Goal: Task Accomplishment & Management: Manage account settings

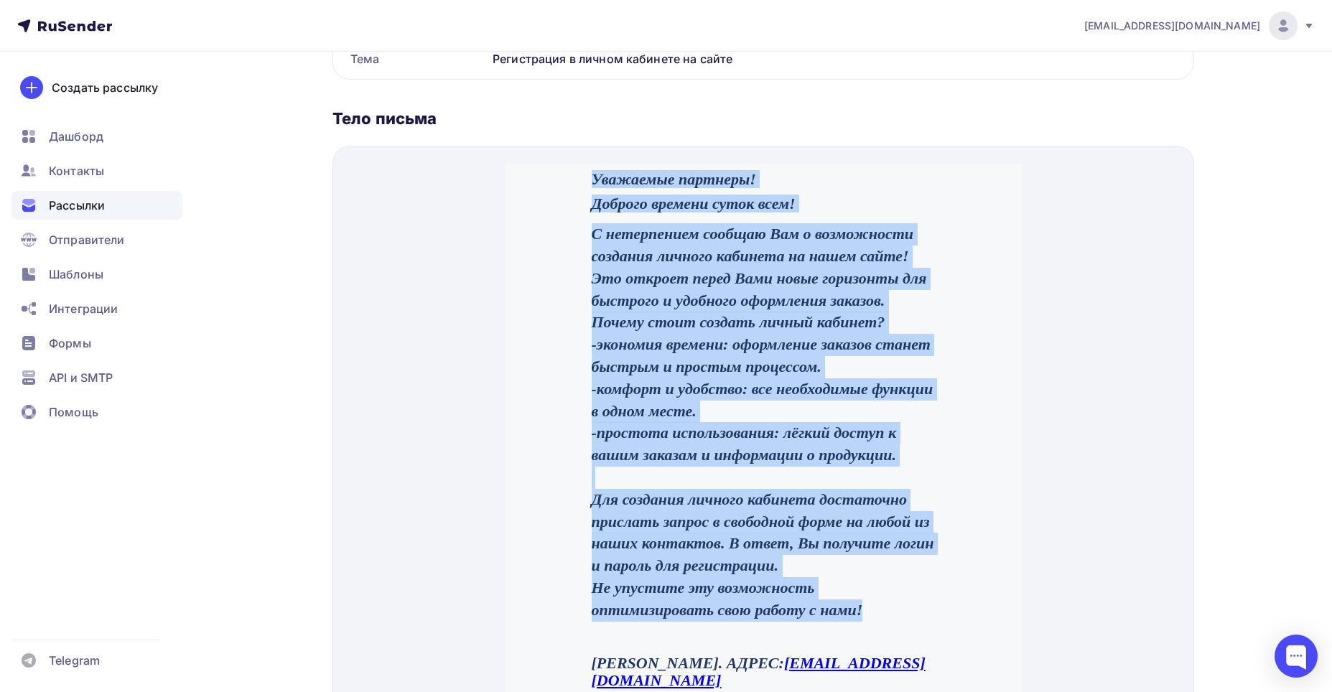
scroll to position [392, 0]
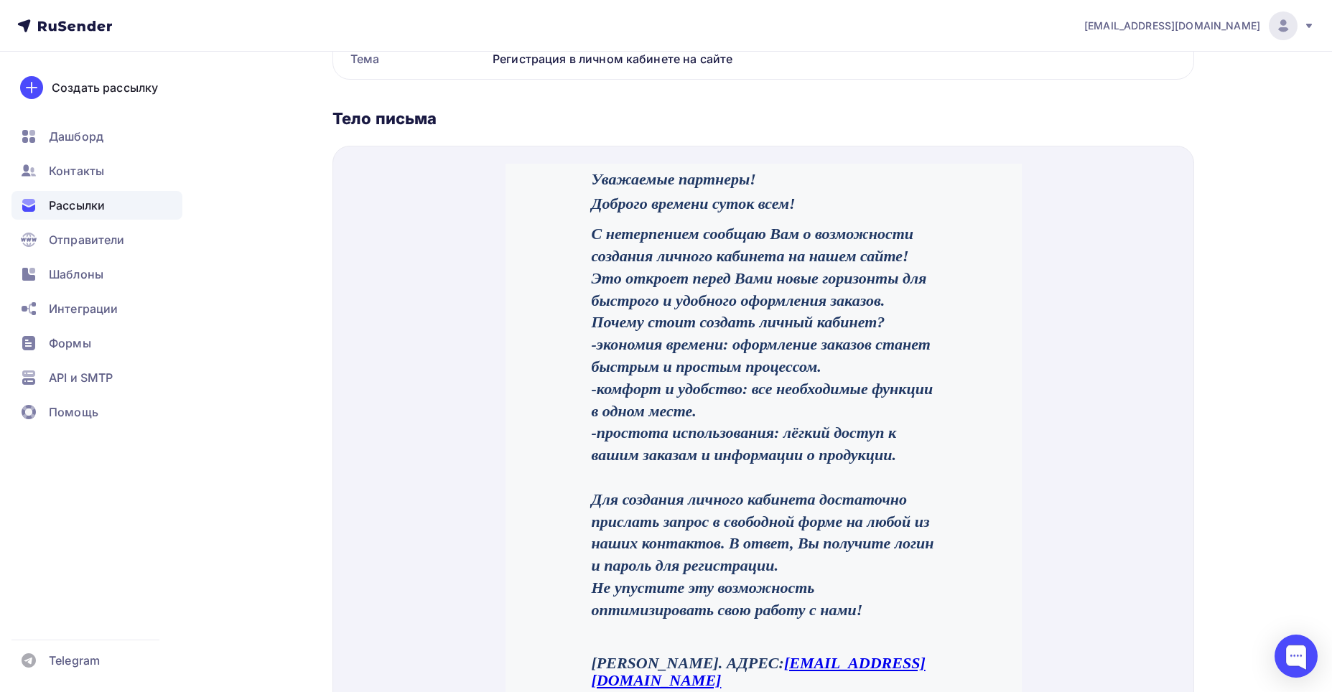
drag, startPoint x: 983, startPoint y: 313, endPoint x: 973, endPoint y: 308, distance: 11.2
click at [973, 308] on div "Уважаемые партнеры! Доброго времени суток всем! С нетерпением сообщаю Вам о воз…" at bounding box center [763, 561] width 516 height 831
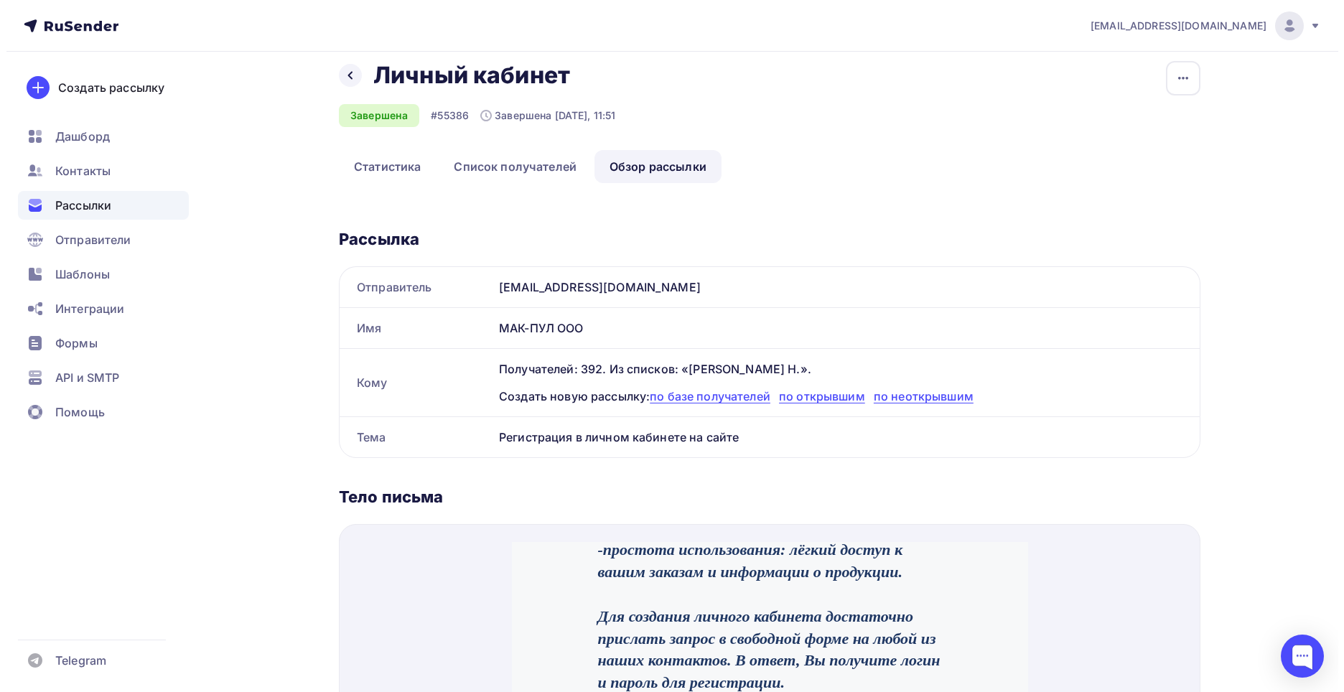
scroll to position [0, 0]
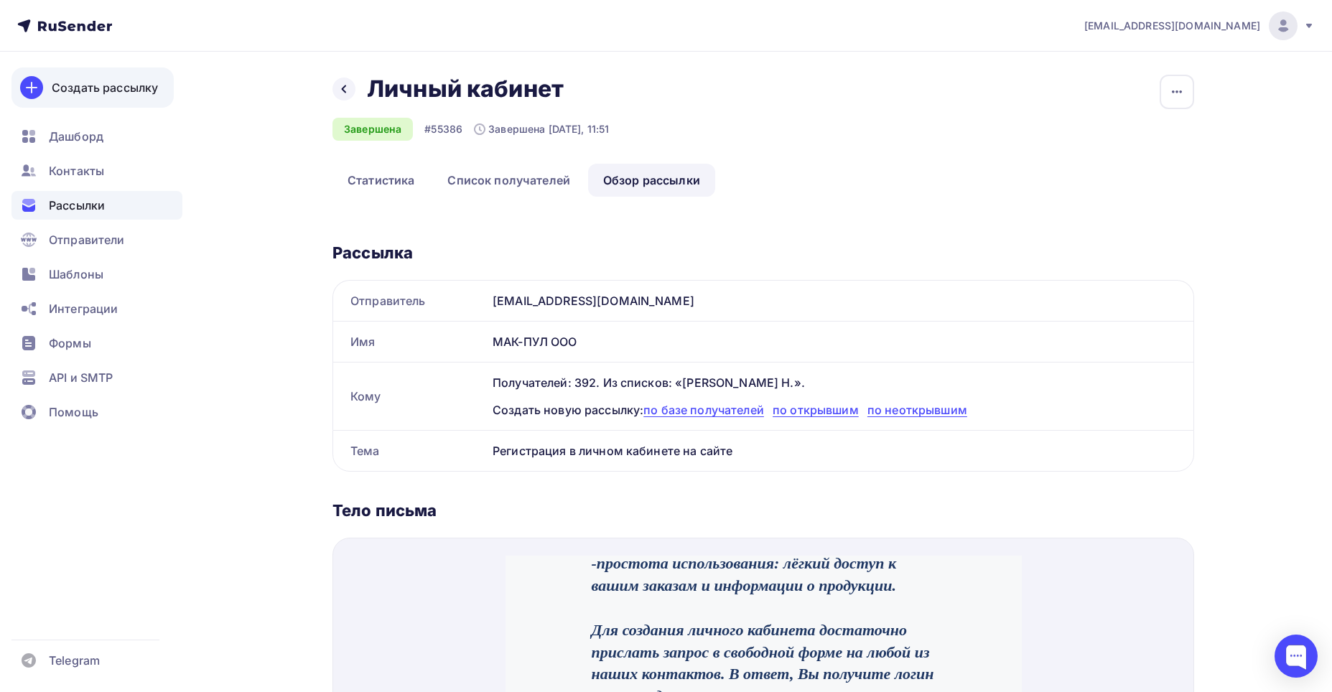
click at [72, 82] on div "Создать рассылку" at bounding box center [105, 87] width 106 height 17
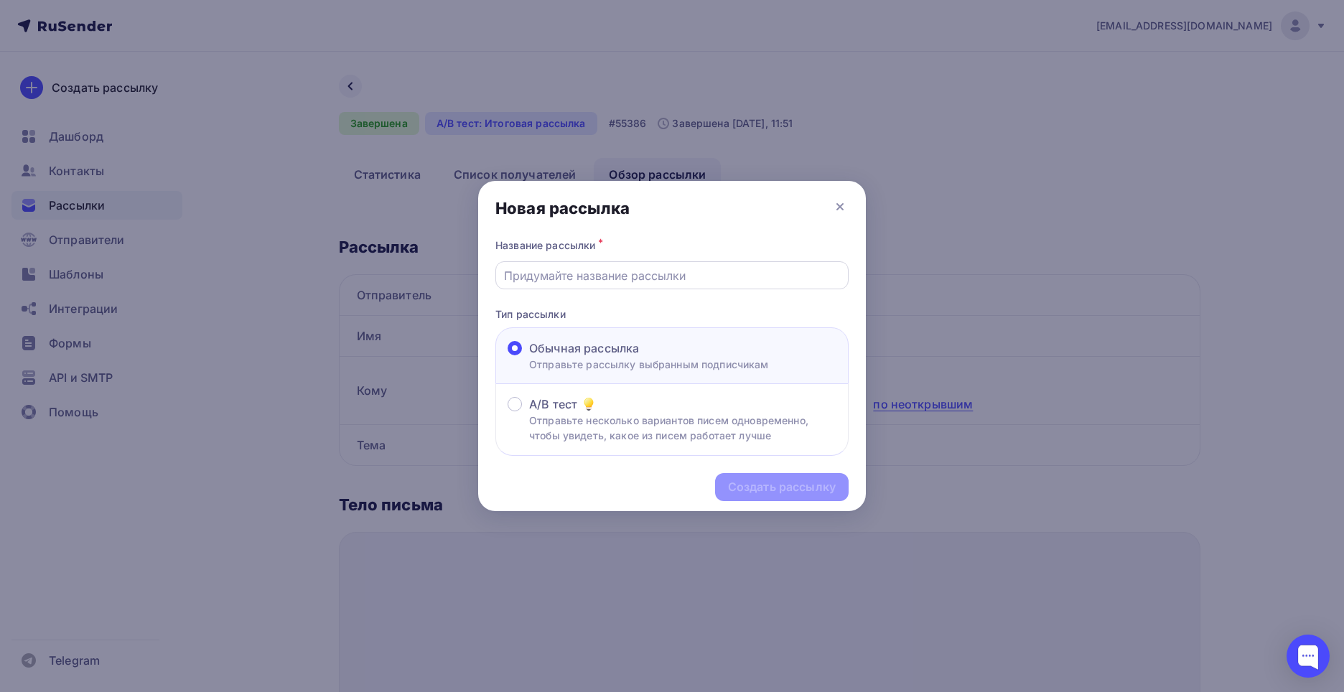
click at [545, 269] on input "text" at bounding box center [672, 275] width 337 height 17
type input "Информация"
click at [746, 483] on div "Создать рассылку" at bounding box center [782, 487] width 108 height 17
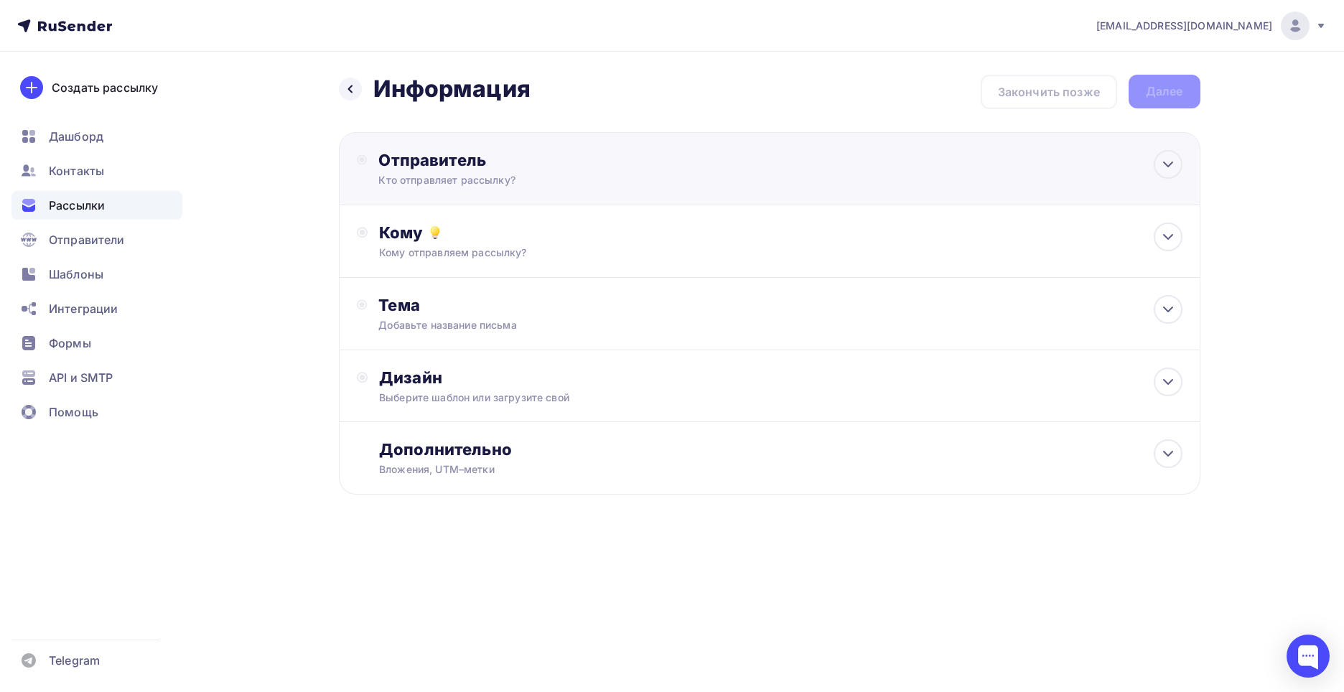
click at [447, 164] on div "Отправитель" at bounding box center [533, 160] width 311 height 20
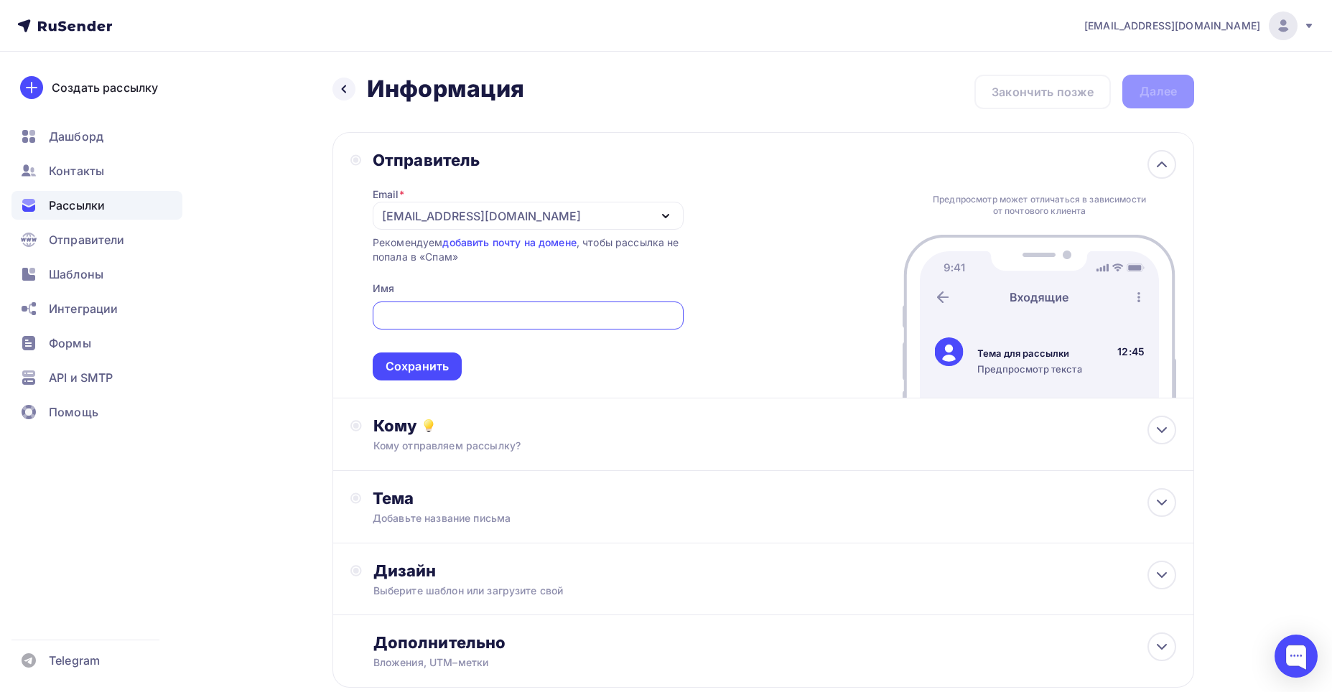
click at [397, 315] on input "text" at bounding box center [528, 315] width 294 height 17
type input "[PERSON_NAME]"
click at [396, 363] on div "Сохранить" at bounding box center [417, 366] width 63 height 17
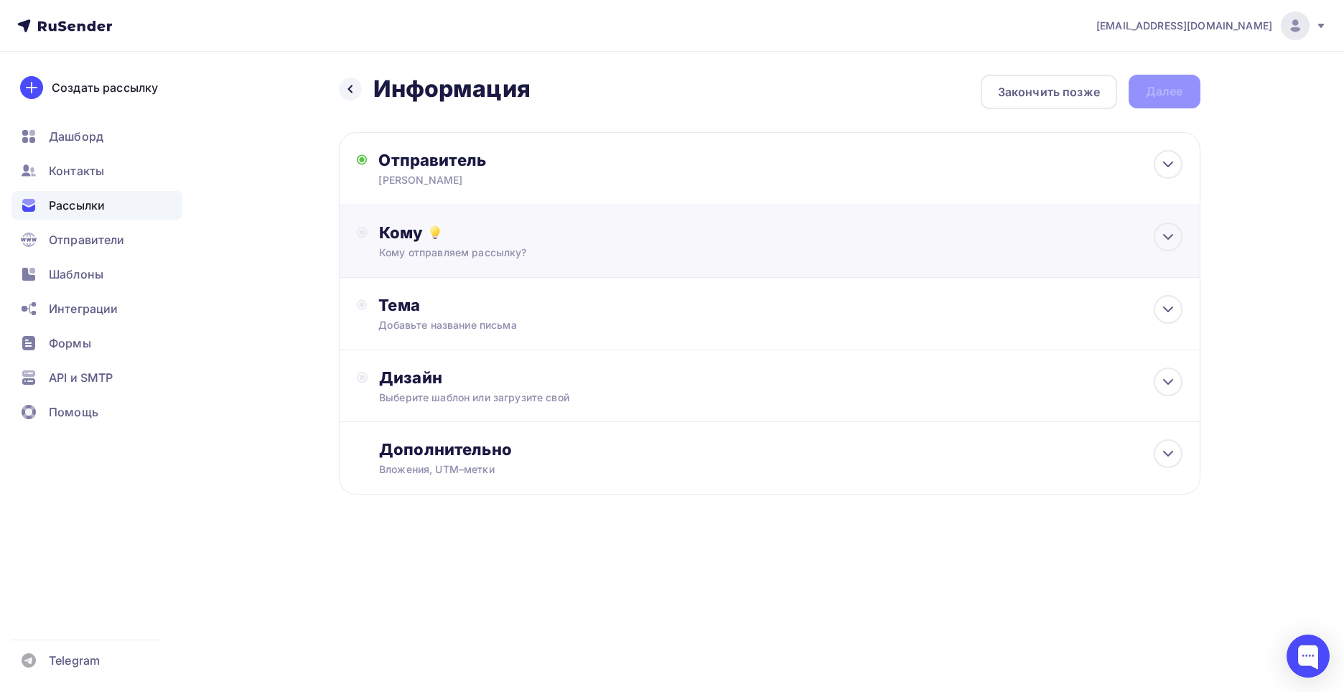
click at [409, 234] on div "Кому" at bounding box center [780, 233] width 803 height 20
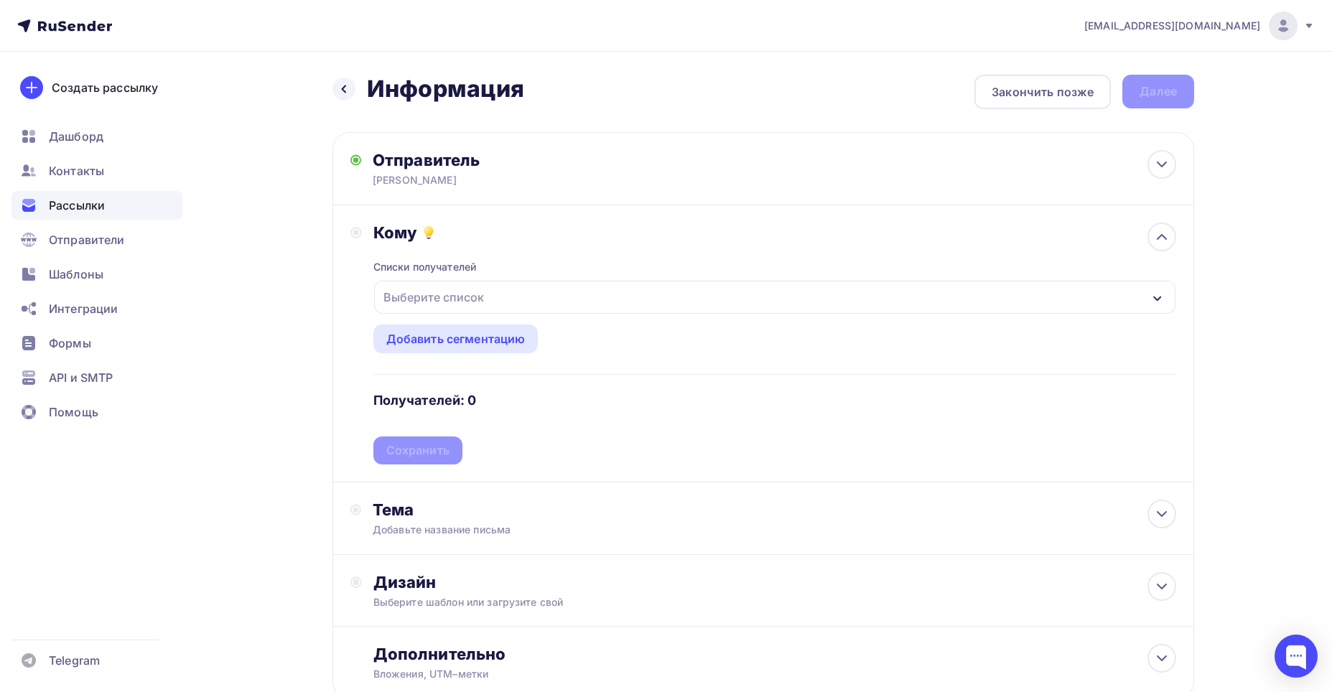
click at [1155, 292] on div "button" at bounding box center [1157, 297] width 11 height 17
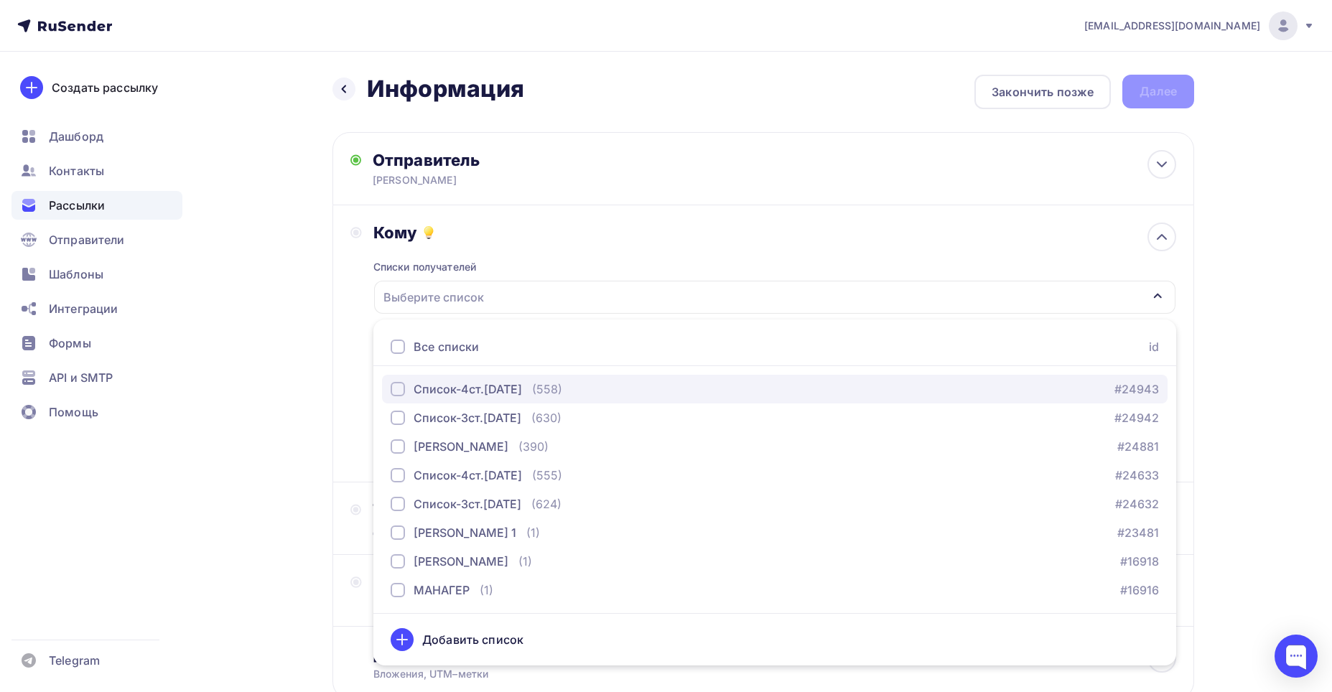
click at [399, 387] on div "button" at bounding box center [398, 389] width 14 height 14
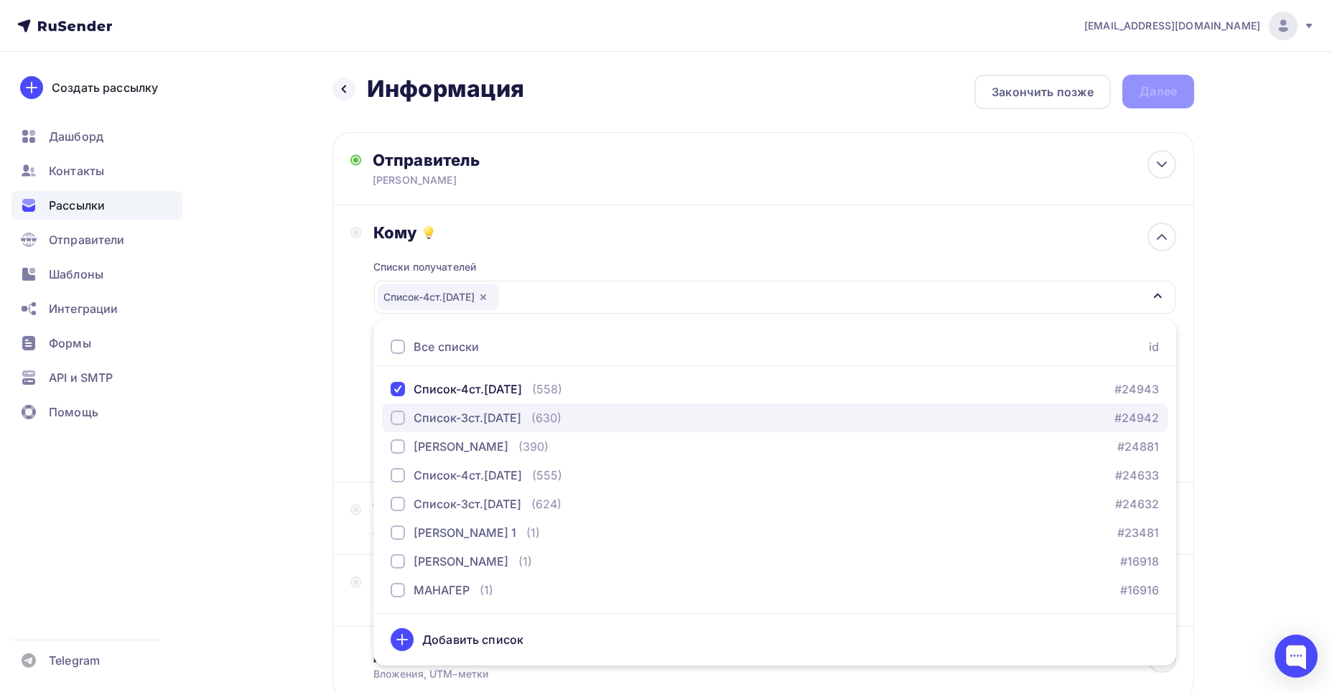
click at [396, 415] on div "button" at bounding box center [398, 418] width 14 height 14
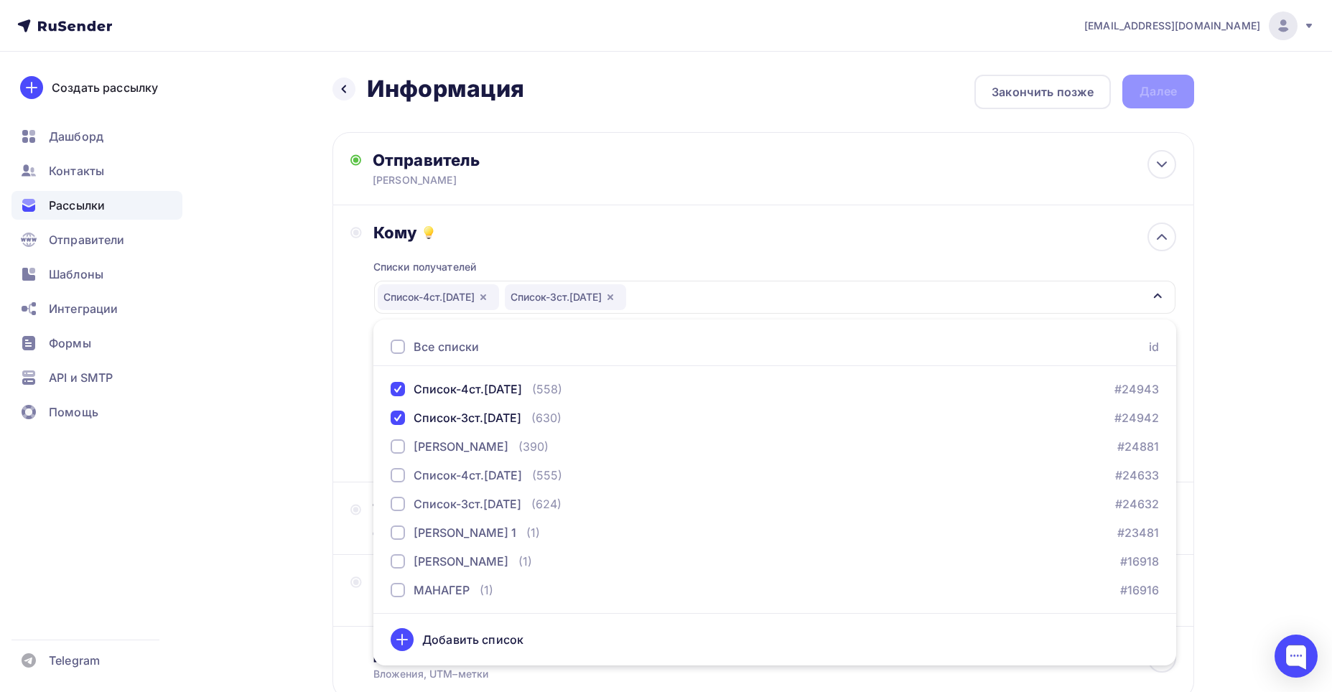
click at [523, 253] on div "Списки получателей Список-4ст.21.07.25 Список-3ст.21.07.25 Все списки id Список…" at bounding box center [774, 354] width 803 height 222
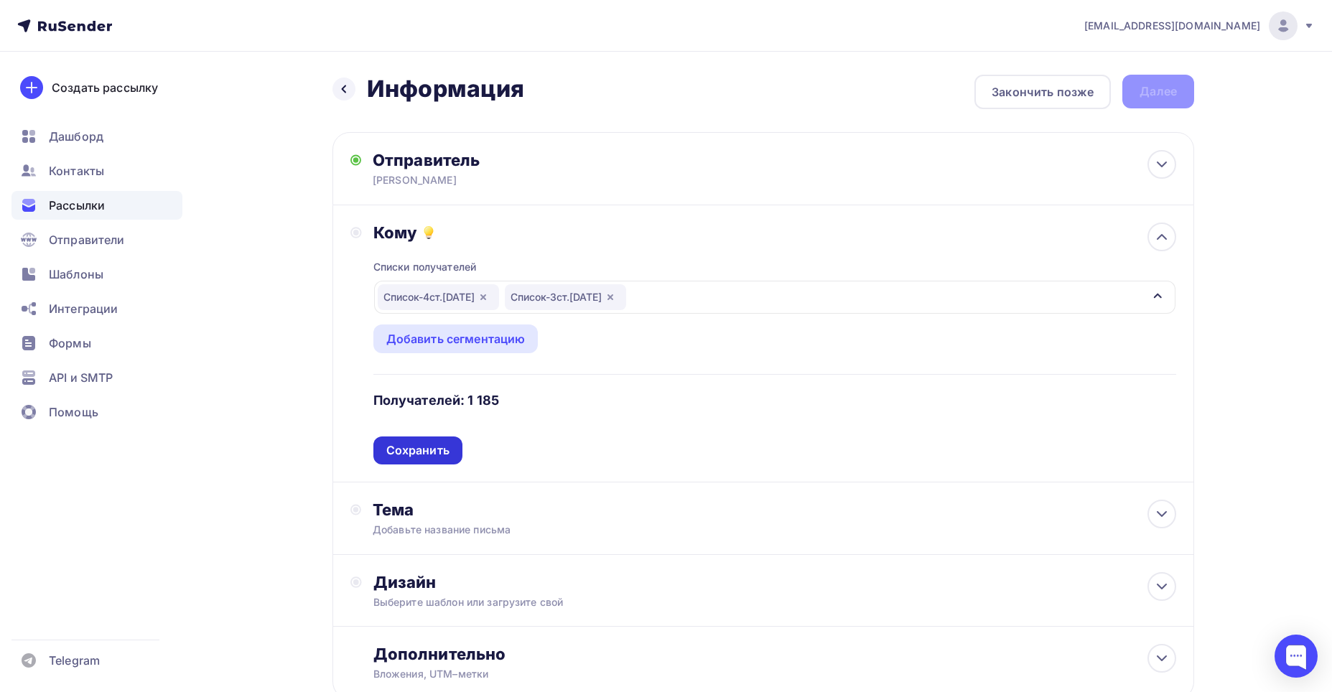
click at [414, 451] on div "Сохранить" at bounding box center [417, 450] width 63 height 17
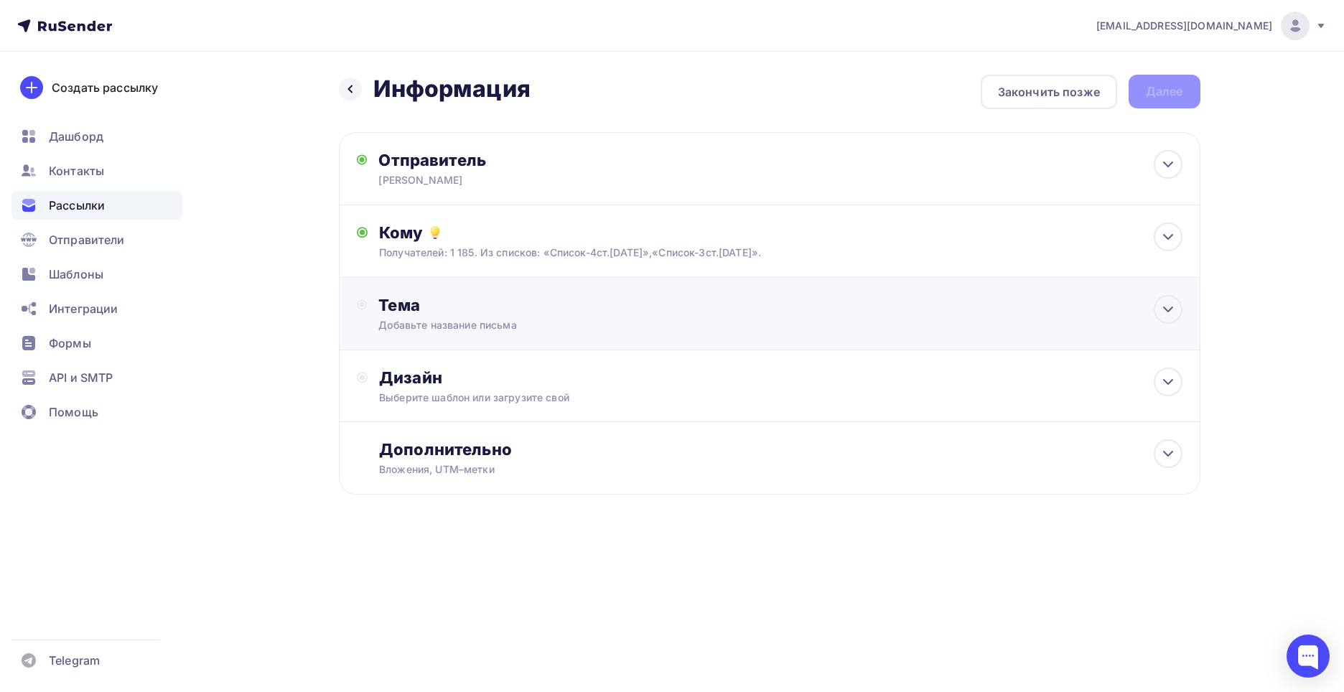
click at [405, 304] on div "Тема" at bounding box center [520, 305] width 284 height 20
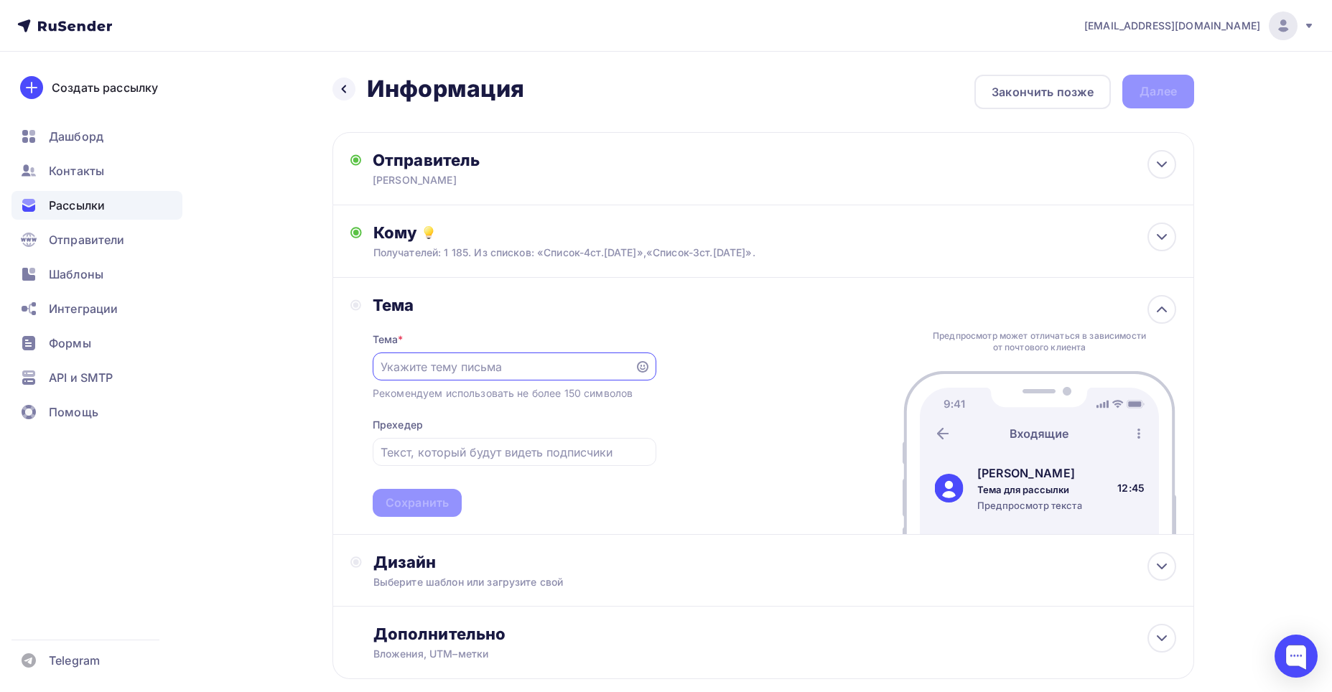
click at [408, 365] on input "text" at bounding box center [504, 366] width 246 height 17
type input "л"
type input "Личный кабинет"
click at [414, 500] on div "Сохранить" at bounding box center [417, 503] width 63 height 17
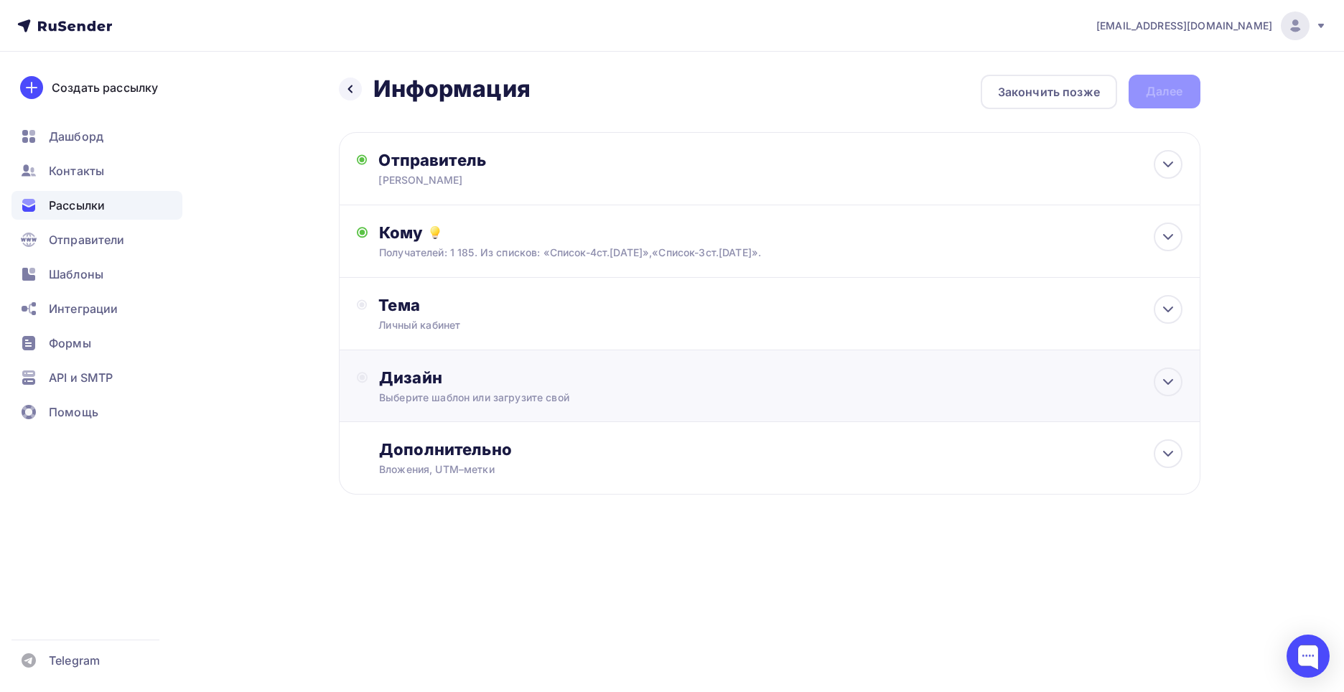
click at [410, 378] on div "Дизайн" at bounding box center [780, 378] width 803 height 20
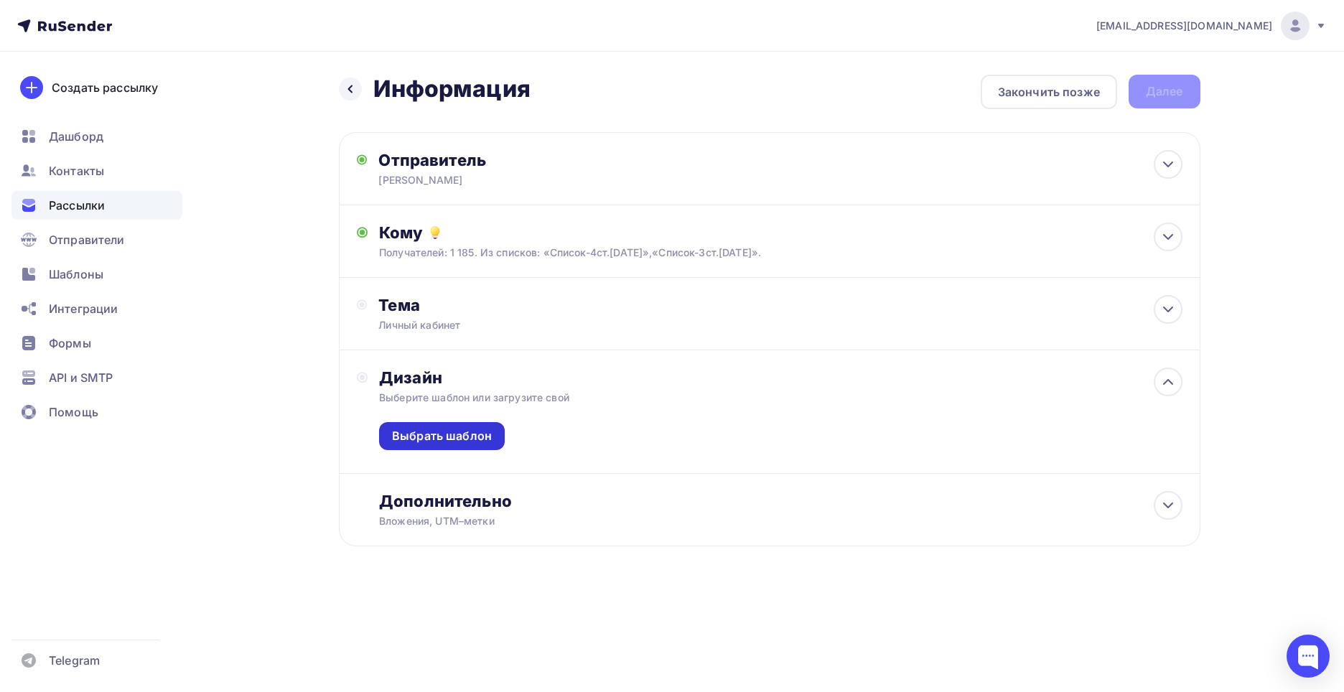
click at [425, 435] on div "Выбрать шаблон" at bounding box center [442, 436] width 100 height 17
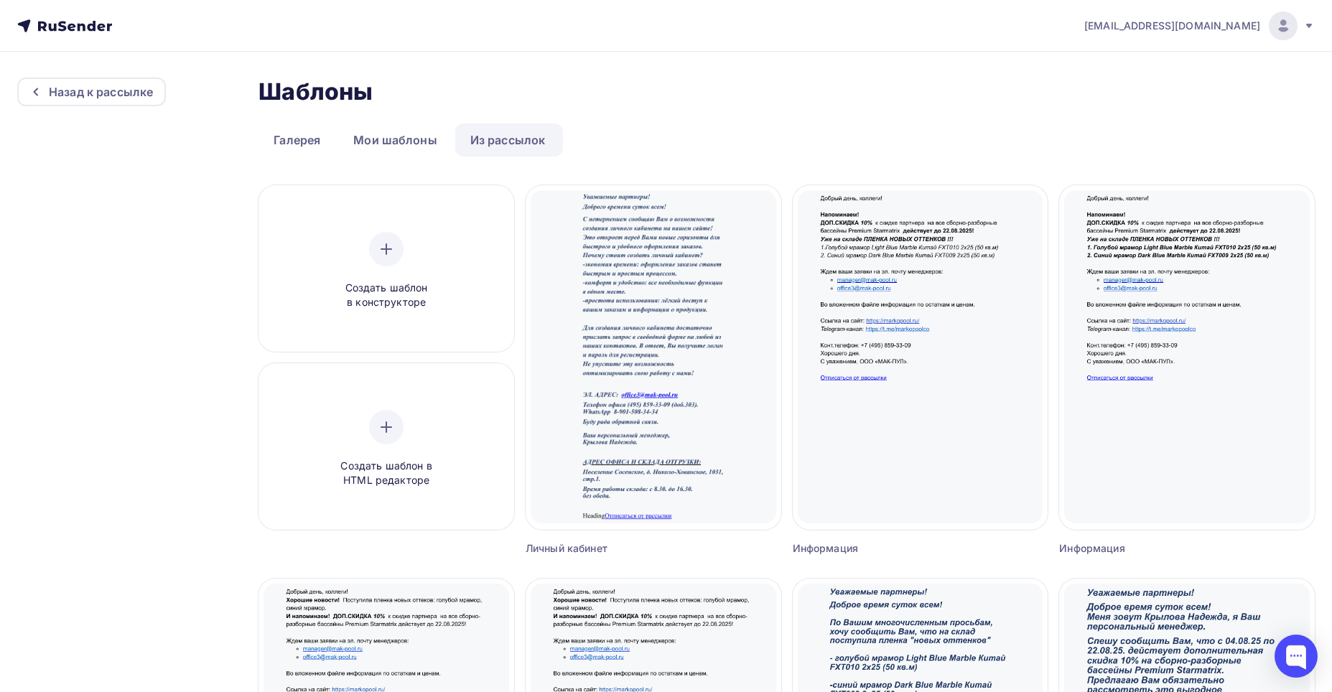
click at [507, 137] on link "Из рассылок" at bounding box center [508, 140] width 106 height 33
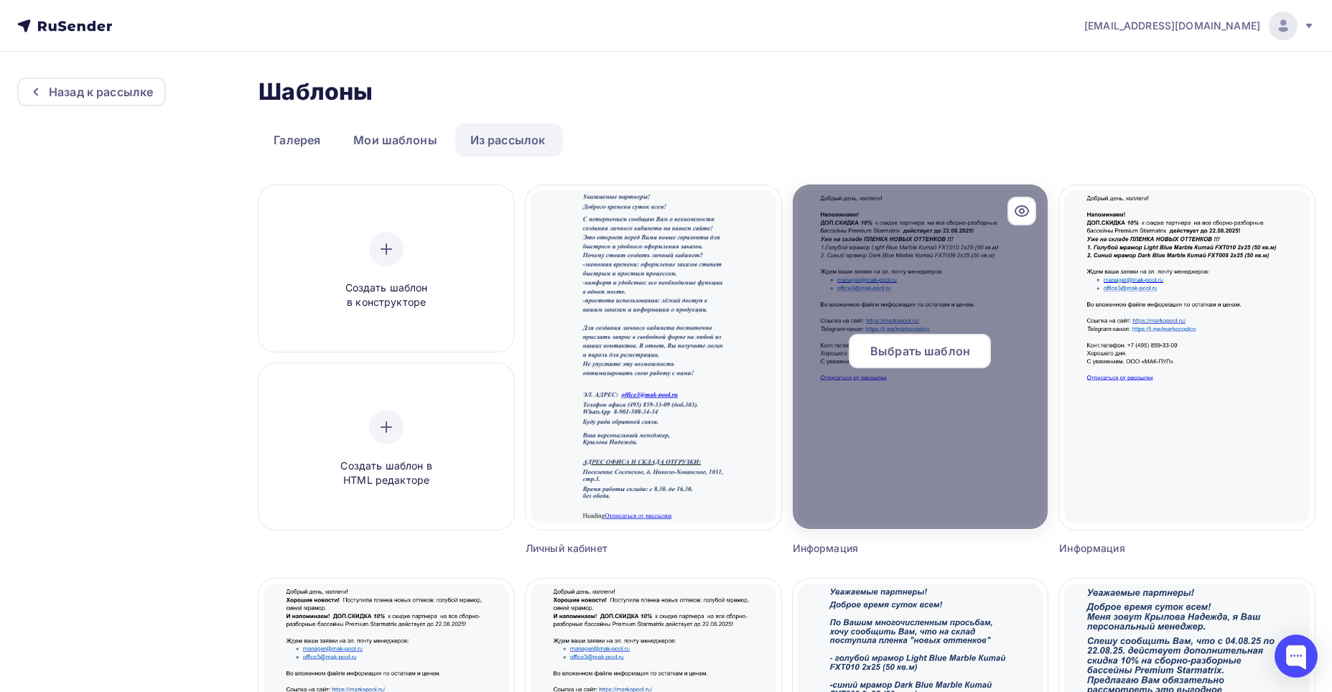
click at [943, 345] on span "Выбрать шаблон" at bounding box center [920, 351] width 100 height 17
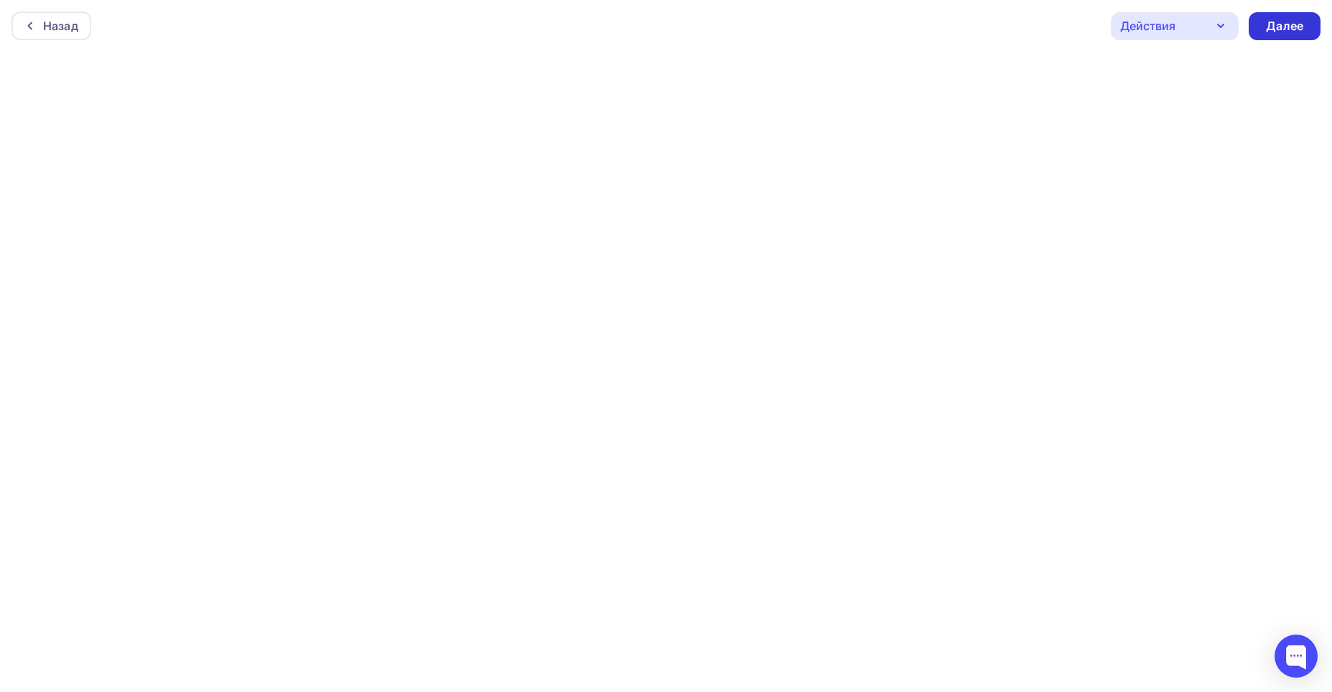
click at [1279, 22] on div "Далее" at bounding box center [1284, 26] width 37 height 17
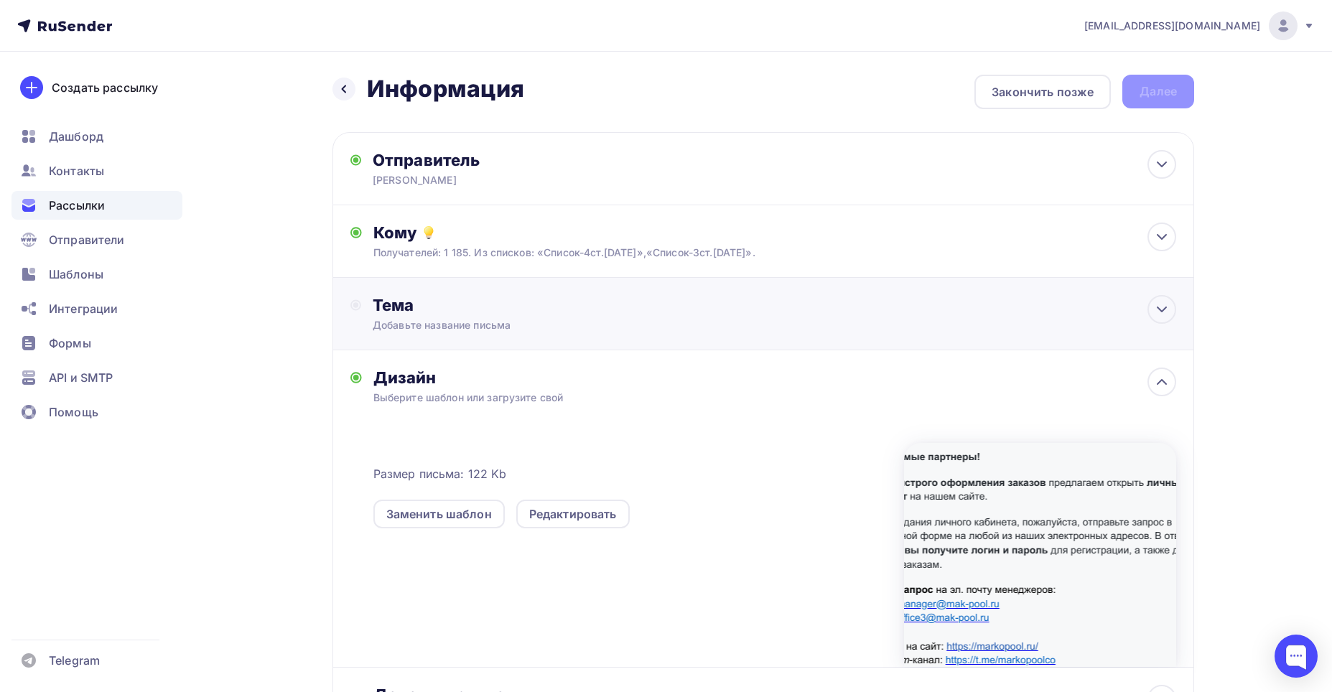
click at [398, 308] on div "Тема" at bounding box center [515, 305] width 284 height 20
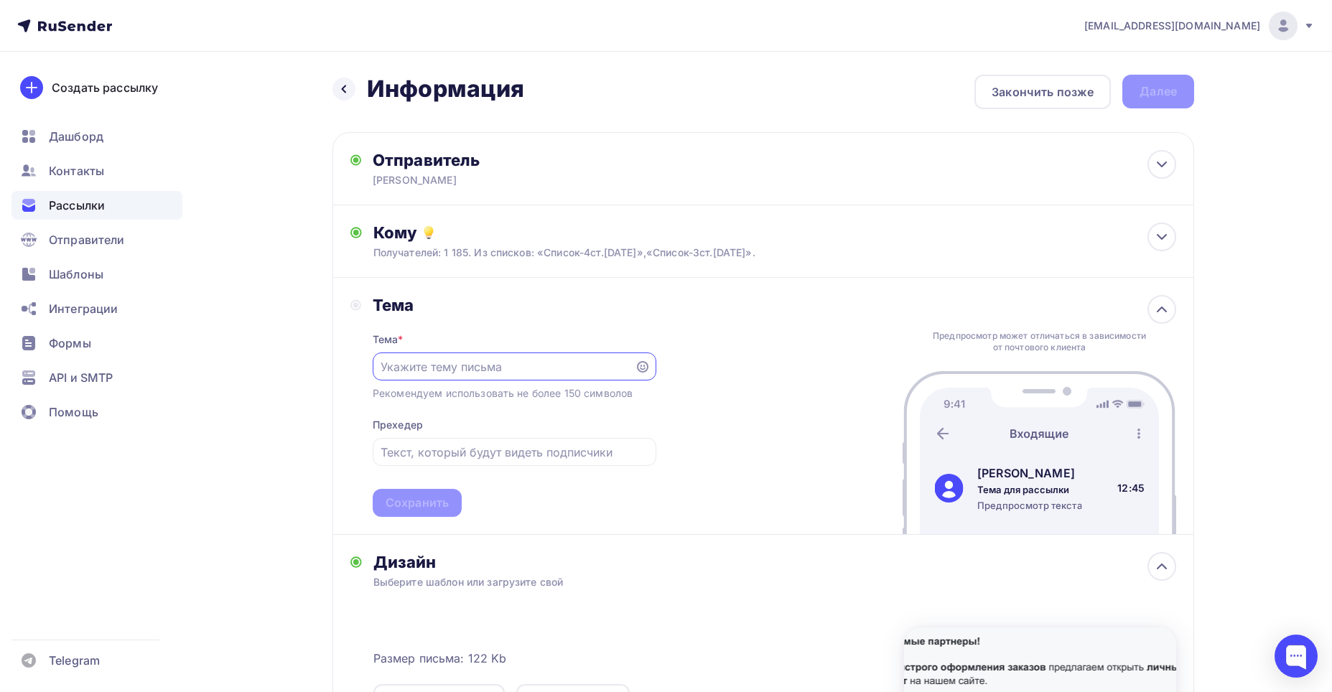
click at [386, 370] on input "text" at bounding box center [504, 366] width 246 height 17
type input "О"
type input "Личный кабинет"
click at [401, 503] on div "Сохранить" at bounding box center [417, 503] width 63 height 17
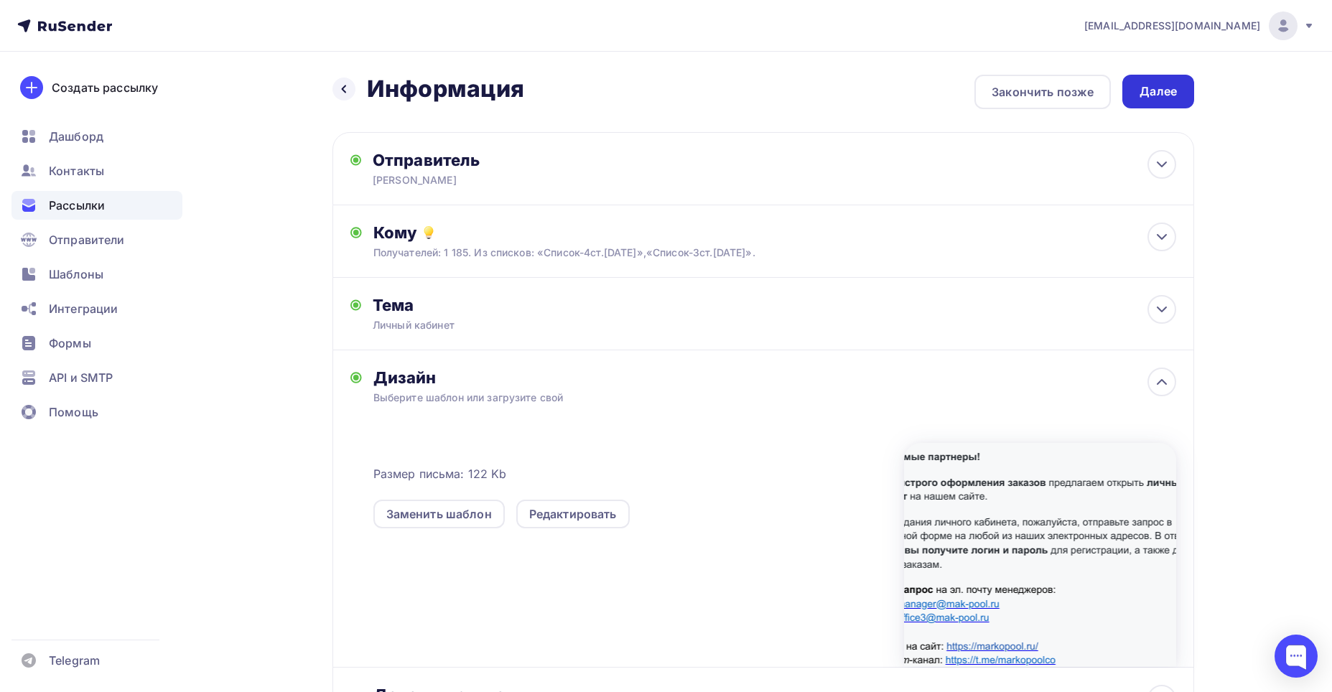
click at [1151, 85] on div "Далее" at bounding box center [1158, 91] width 37 height 17
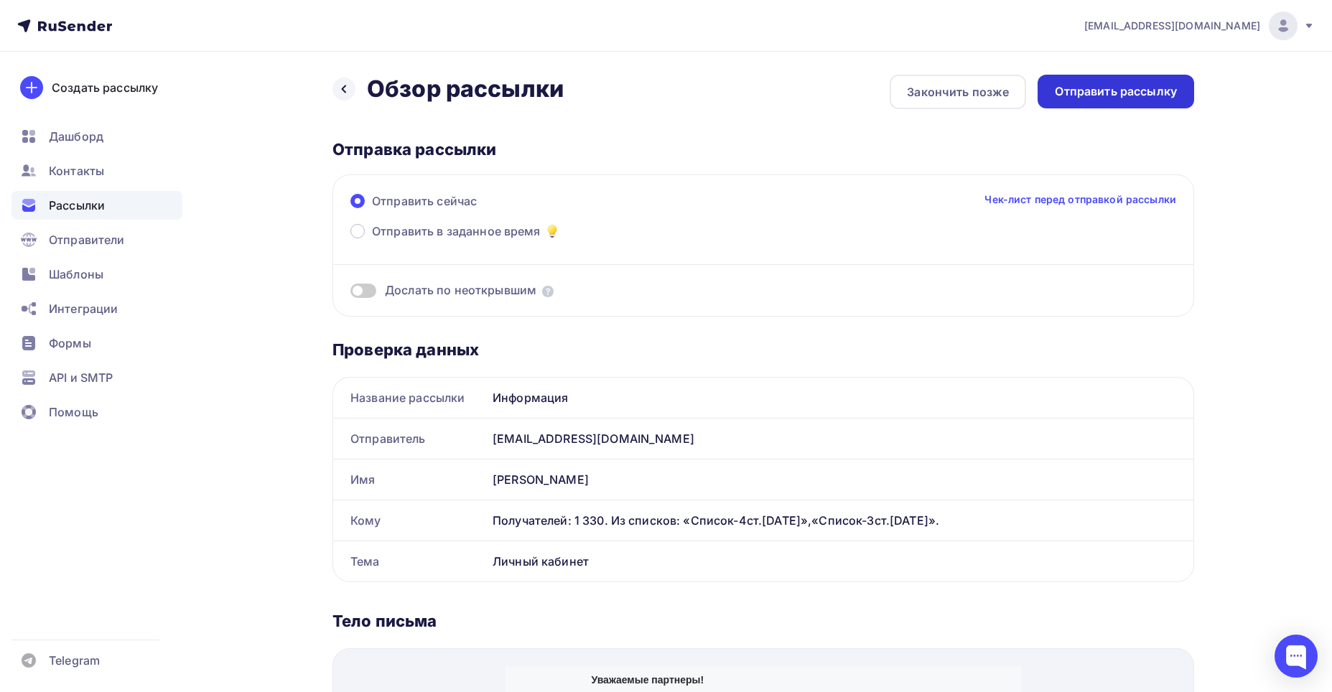
click at [1125, 89] on div "Отправить рассылку" at bounding box center [1116, 91] width 122 height 17
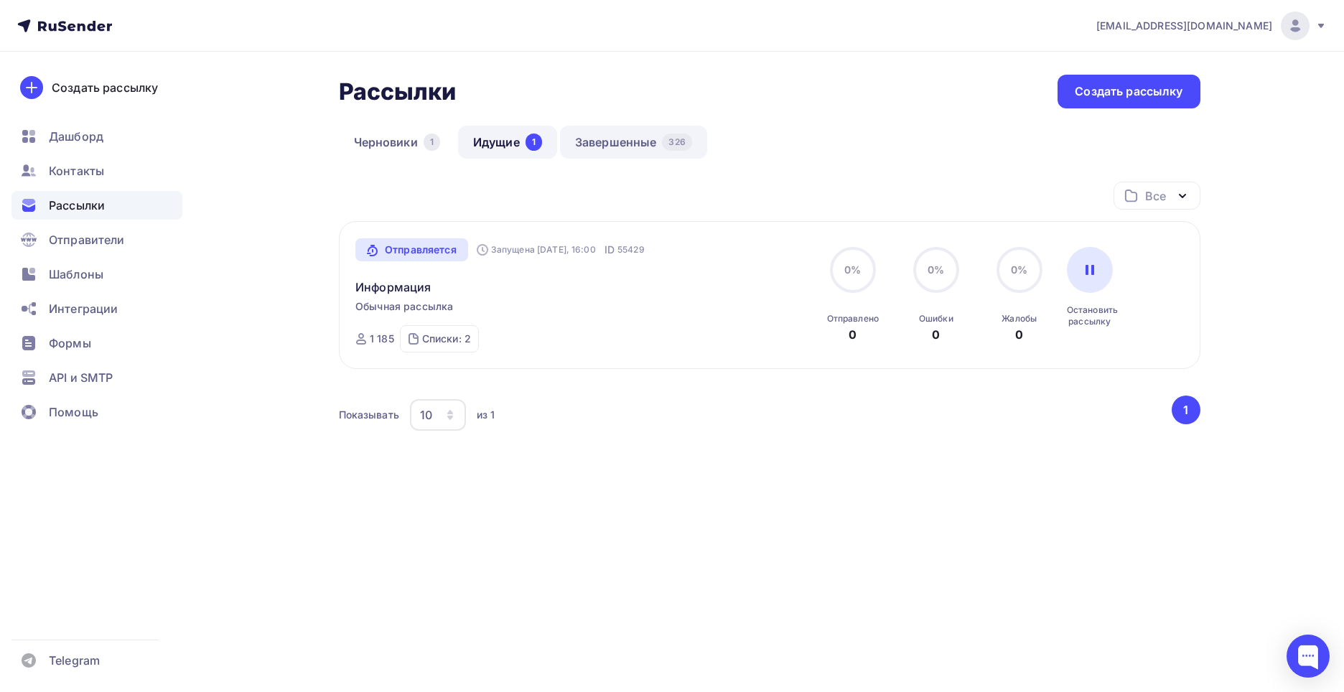
click at [612, 139] on link "Завершенные 326" at bounding box center [633, 142] width 147 height 33
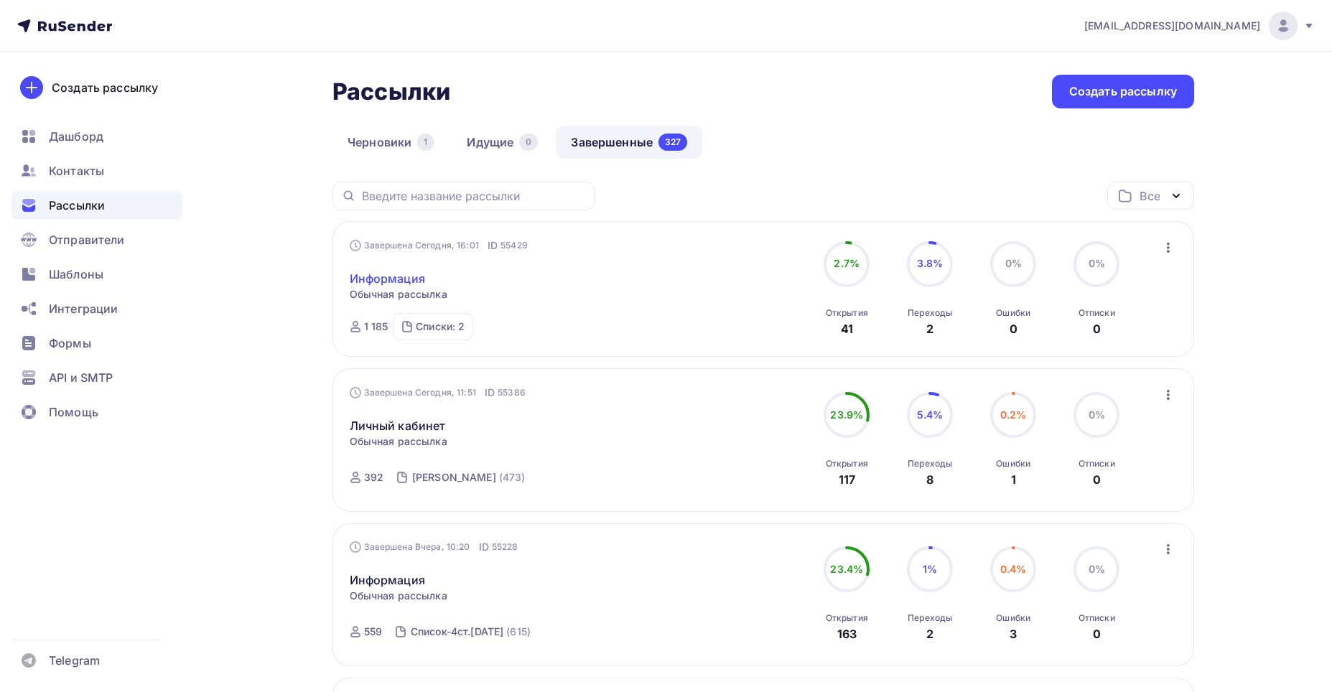
click at [408, 275] on link "Информация" at bounding box center [387, 278] width 75 height 17
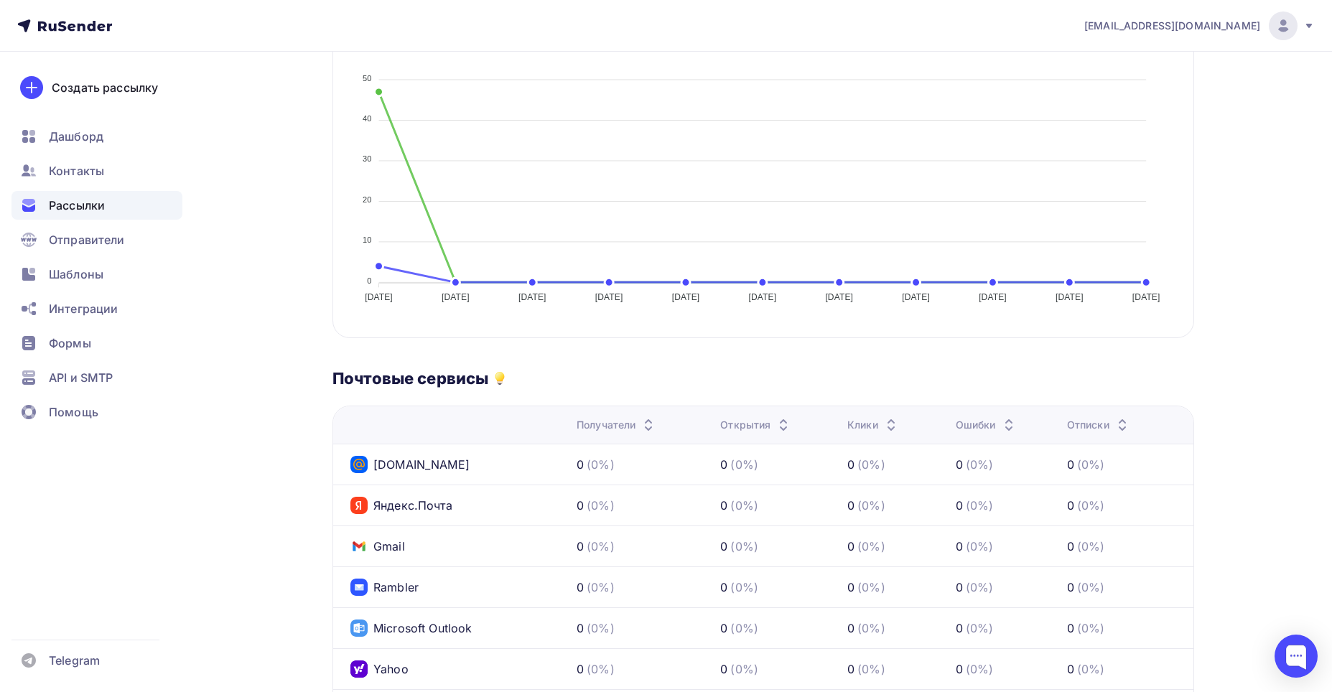
click at [637, 75] on icon "[DATE] [DATE] [DATE] [DATE] [DATE] [DATE] [DATE] [DATE] [DATE] [DATE] [DATE] [D…" at bounding box center [763, 183] width 826 height 251
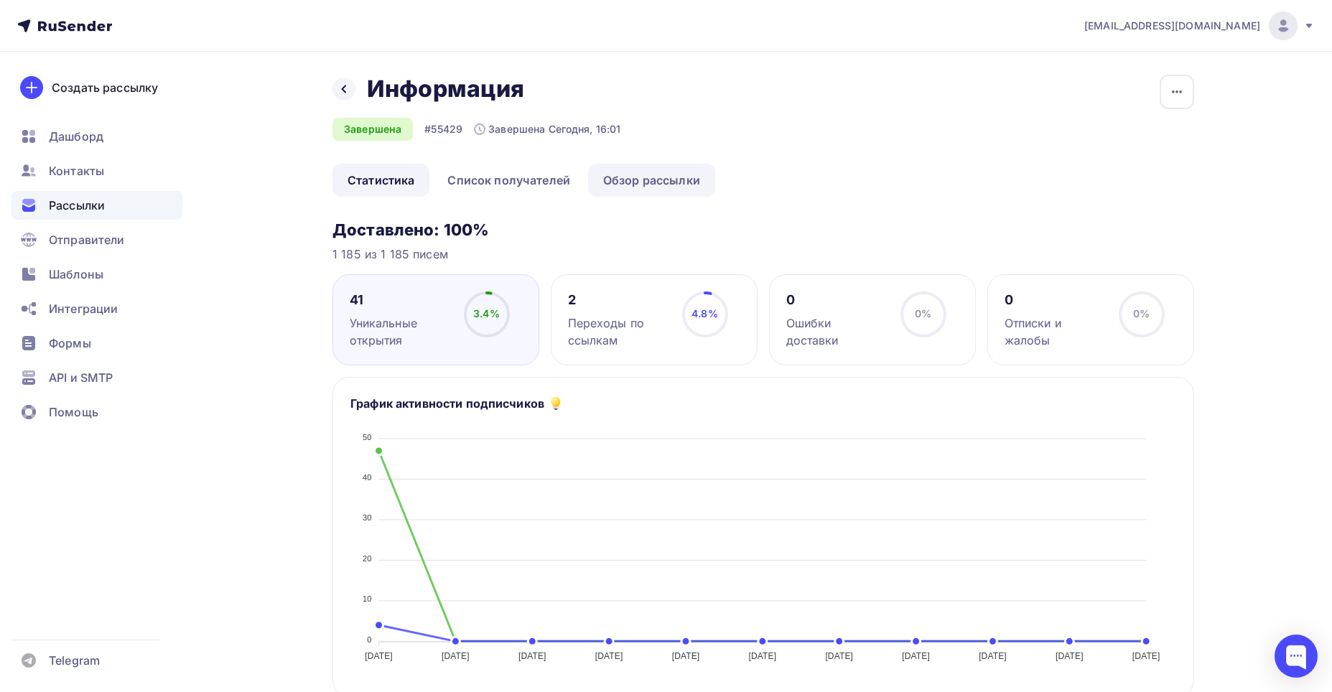
click at [638, 176] on link "Обзор рассылки" at bounding box center [651, 180] width 127 height 33
click at [82, 204] on span "Рассылки" at bounding box center [77, 205] width 56 height 17
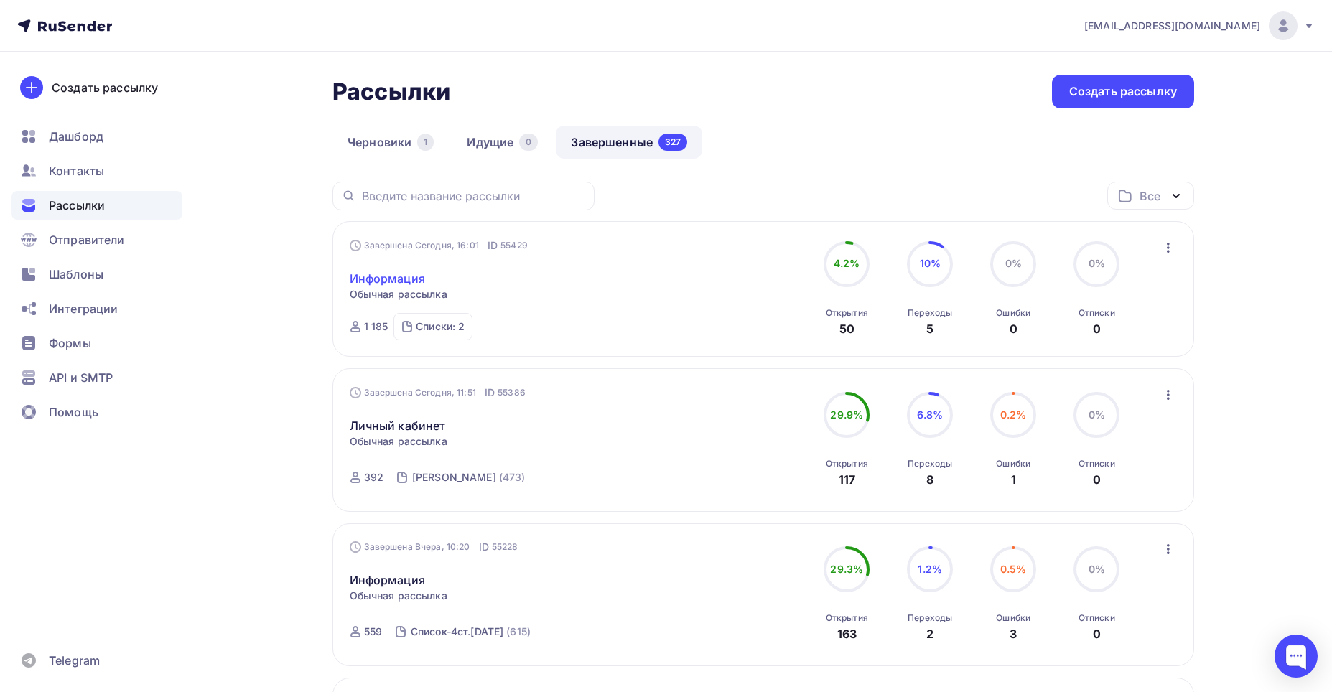
click at [392, 277] on link "Информация" at bounding box center [387, 278] width 75 height 17
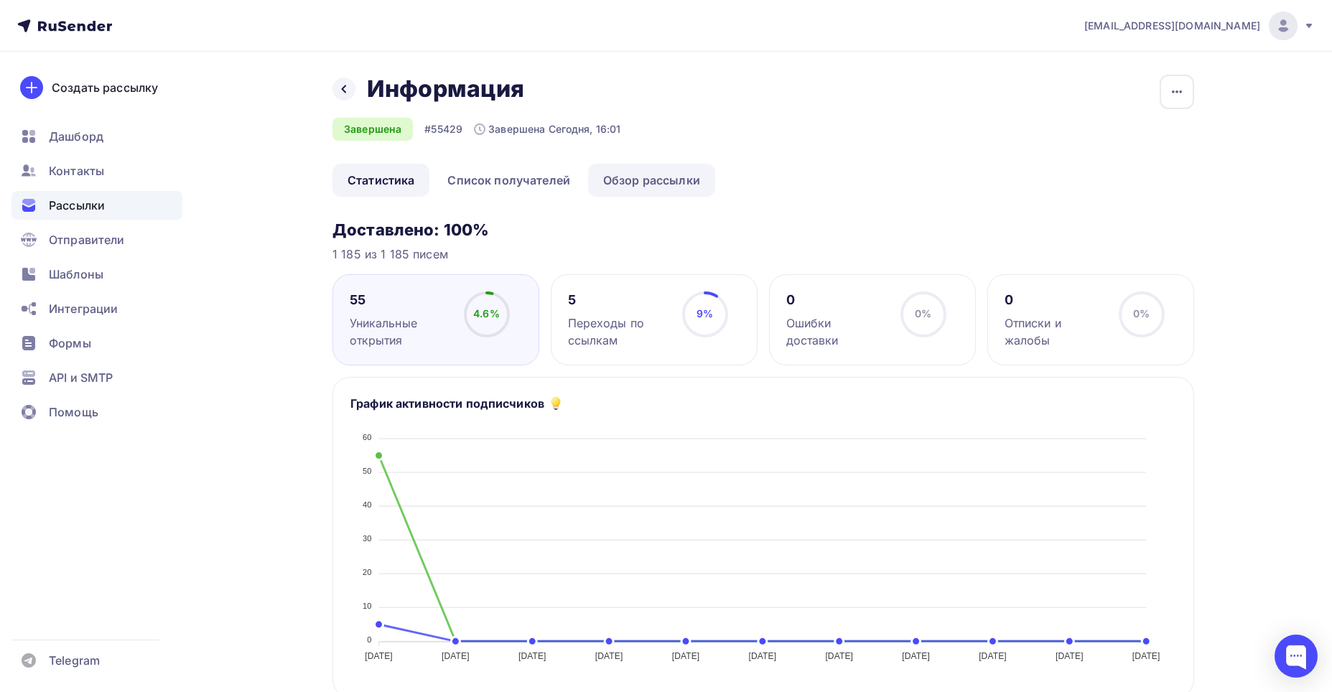
click at [630, 180] on link "Обзор рассылки" at bounding box center [651, 180] width 127 height 33
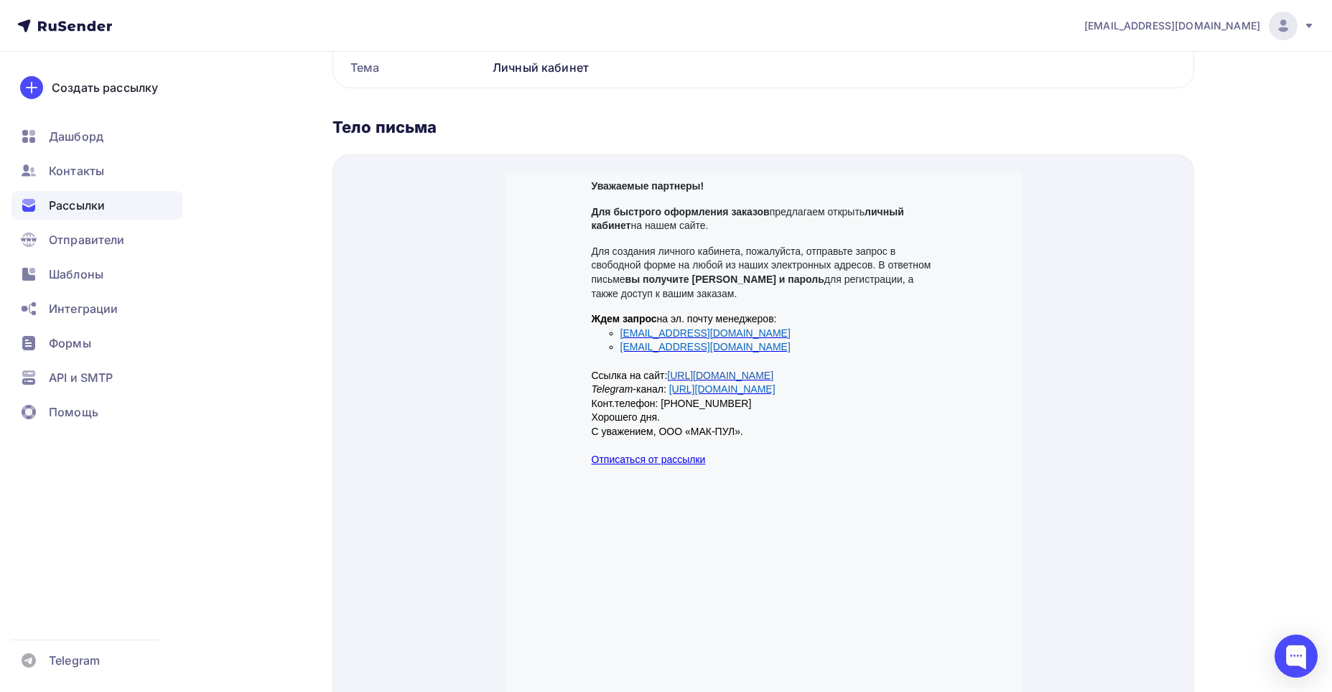
scroll to position [144, 0]
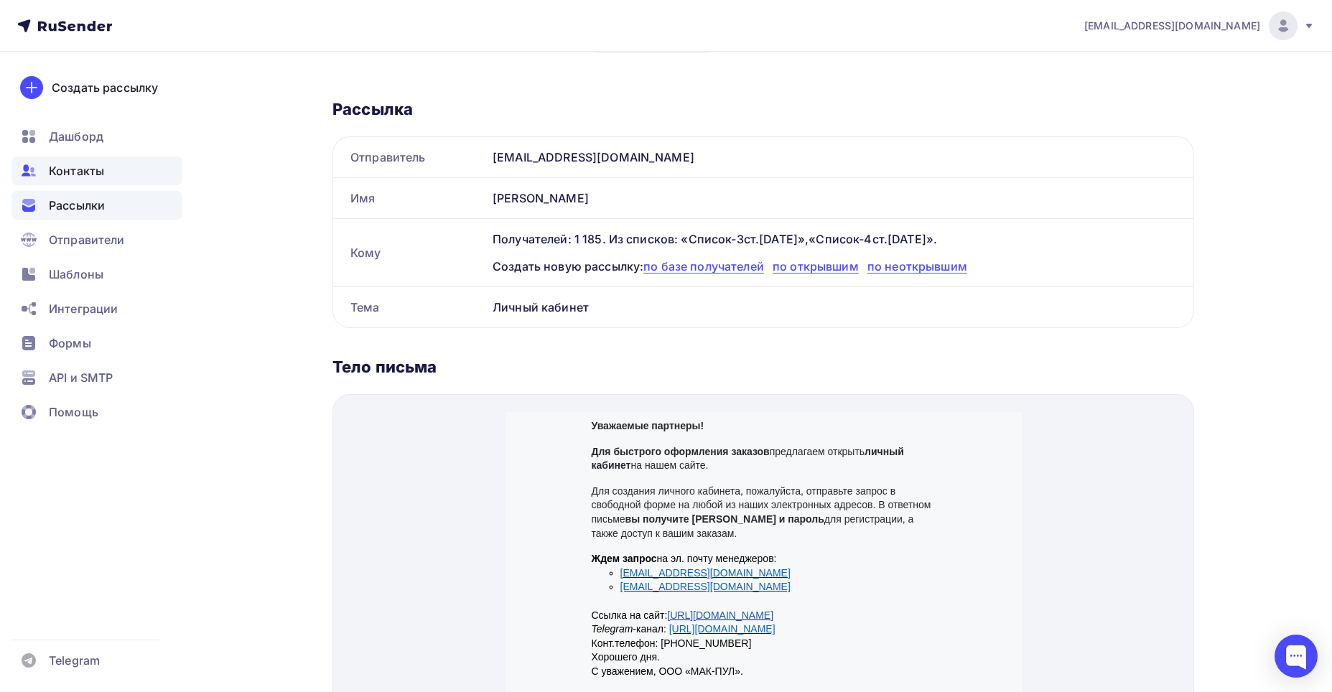
click at [75, 166] on span "Контакты" at bounding box center [76, 170] width 55 height 17
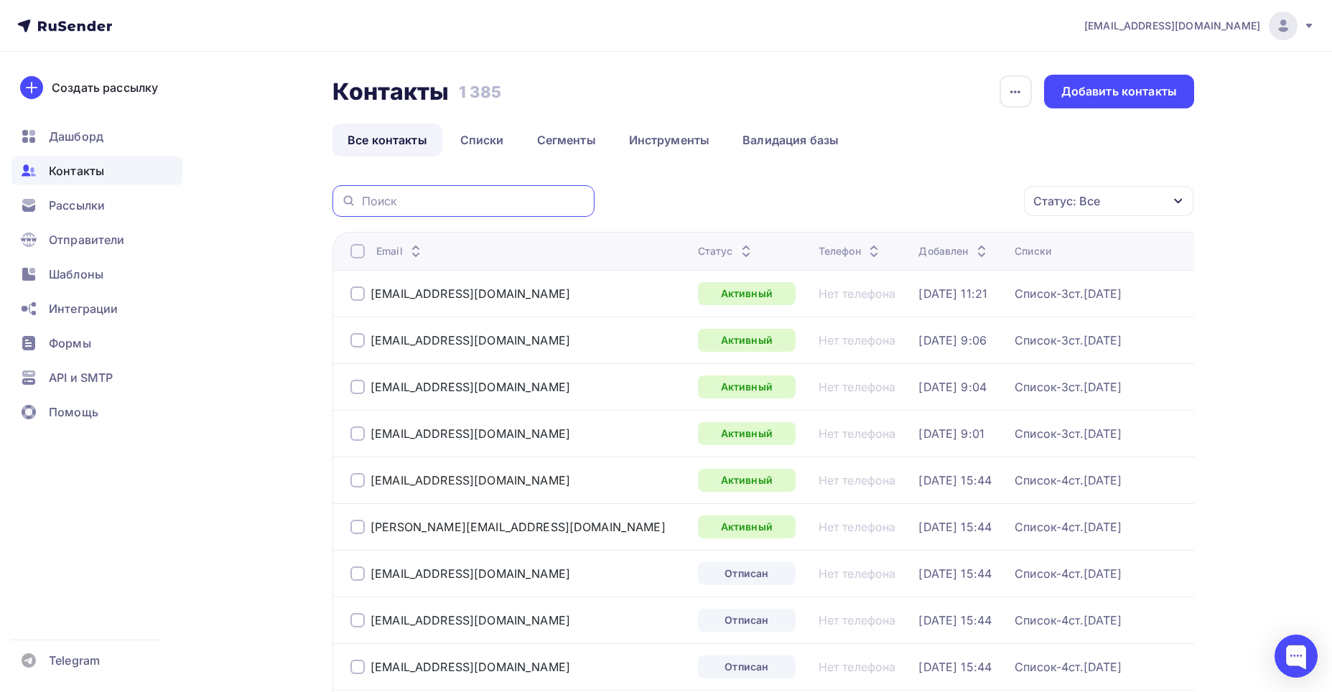
click at [363, 199] on input "text" at bounding box center [474, 201] width 224 height 16
paste input "[EMAIL_ADDRESS][DOMAIN_NAME]"
type input "[EMAIL_ADDRESS][DOMAIN_NAME]"
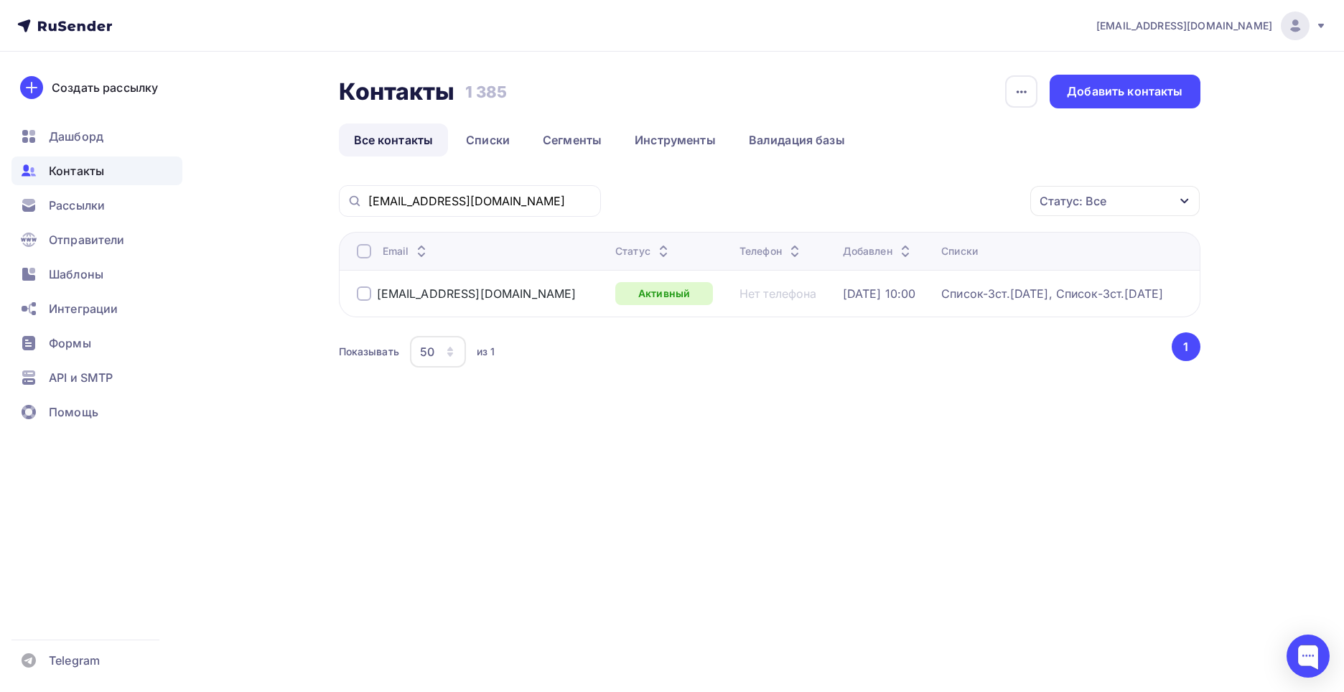
click at [359, 294] on div at bounding box center [364, 293] width 14 height 14
click at [999, 200] on icon "button" at bounding box center [1000, 200] width 17 height 17
click at [875, 299] on div "Удалить" at bounding box center [869, 300] width 47 height 17
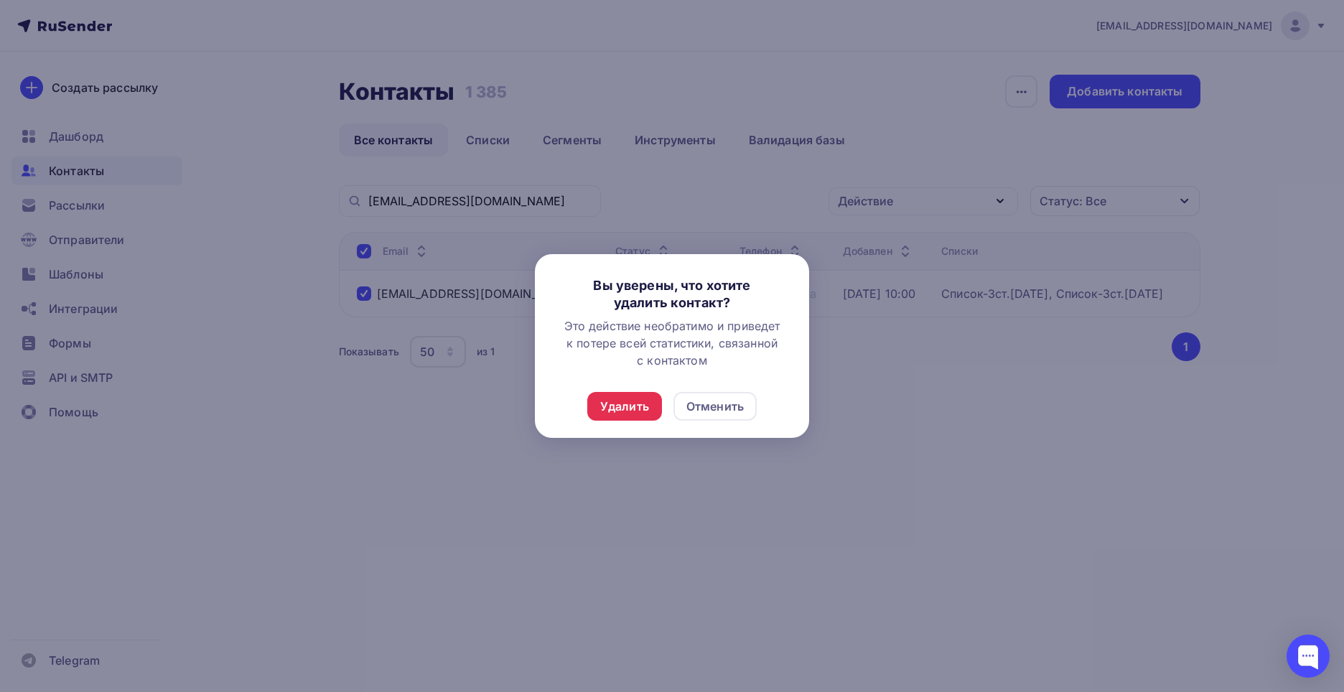
drag, startPoint x: 623, startPoint y: 406, endPoint x: 613, endPoint y: 404, distance: 9.4
click at [622, 406] on div "Удалить" at bounding box center [624, 406] width 49 height 17
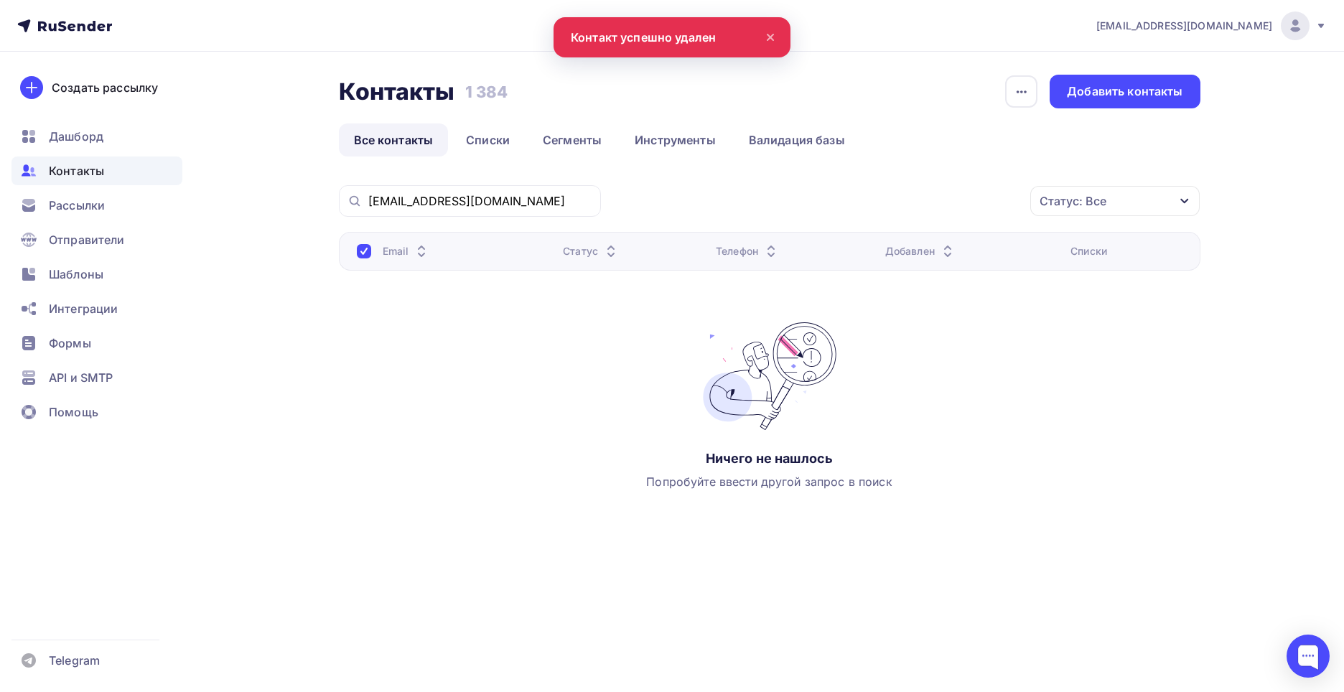
click at [769, 39] on icon at bounding box center [770, 37] width 17 height 17
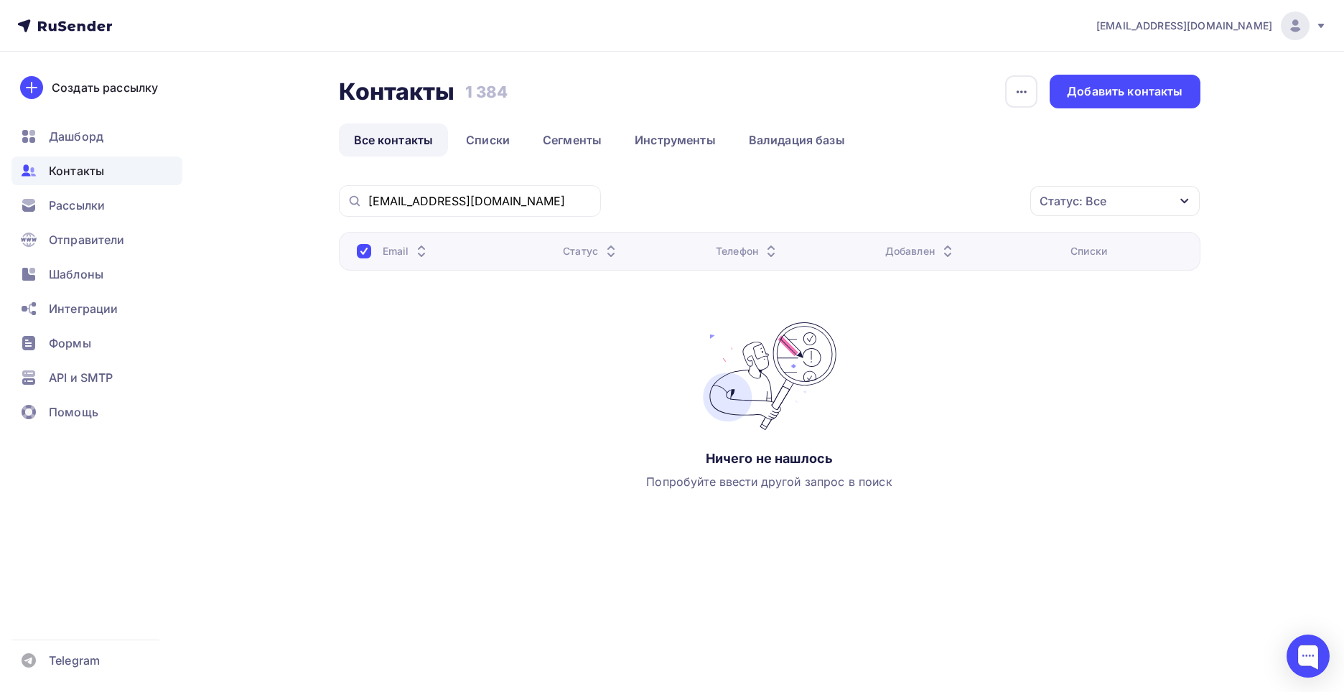
drag, startPoint x: 298, startPoint y: 421, endPoint x: 273, endPoint y: 376, distance: 51.7
click at [298, 419] on div "Контакты Контакты 1 384 1 384 История импорта Добавить контакты Все контакты Сп…" at bounding box center [672, 332] width 1177 height 560
click at [69, 169] on span "Контакты" at bounding box center [76, 170] width 55 height 17
